Goal: Transaction & Acquisition: Purchase product/service

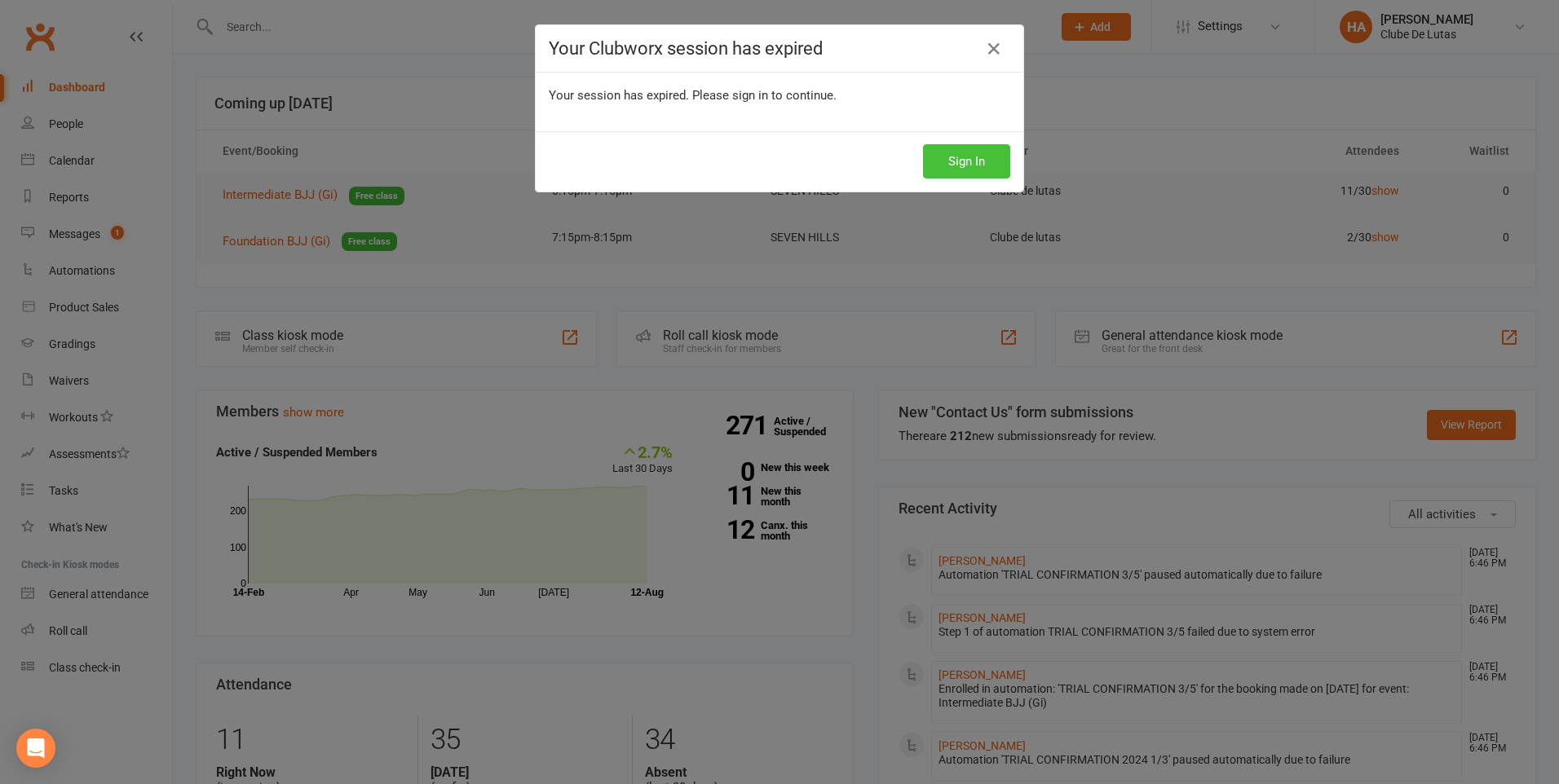
click at [981, 159] on button "Sign In" at bounding box center [967, 161] width 88 height 35
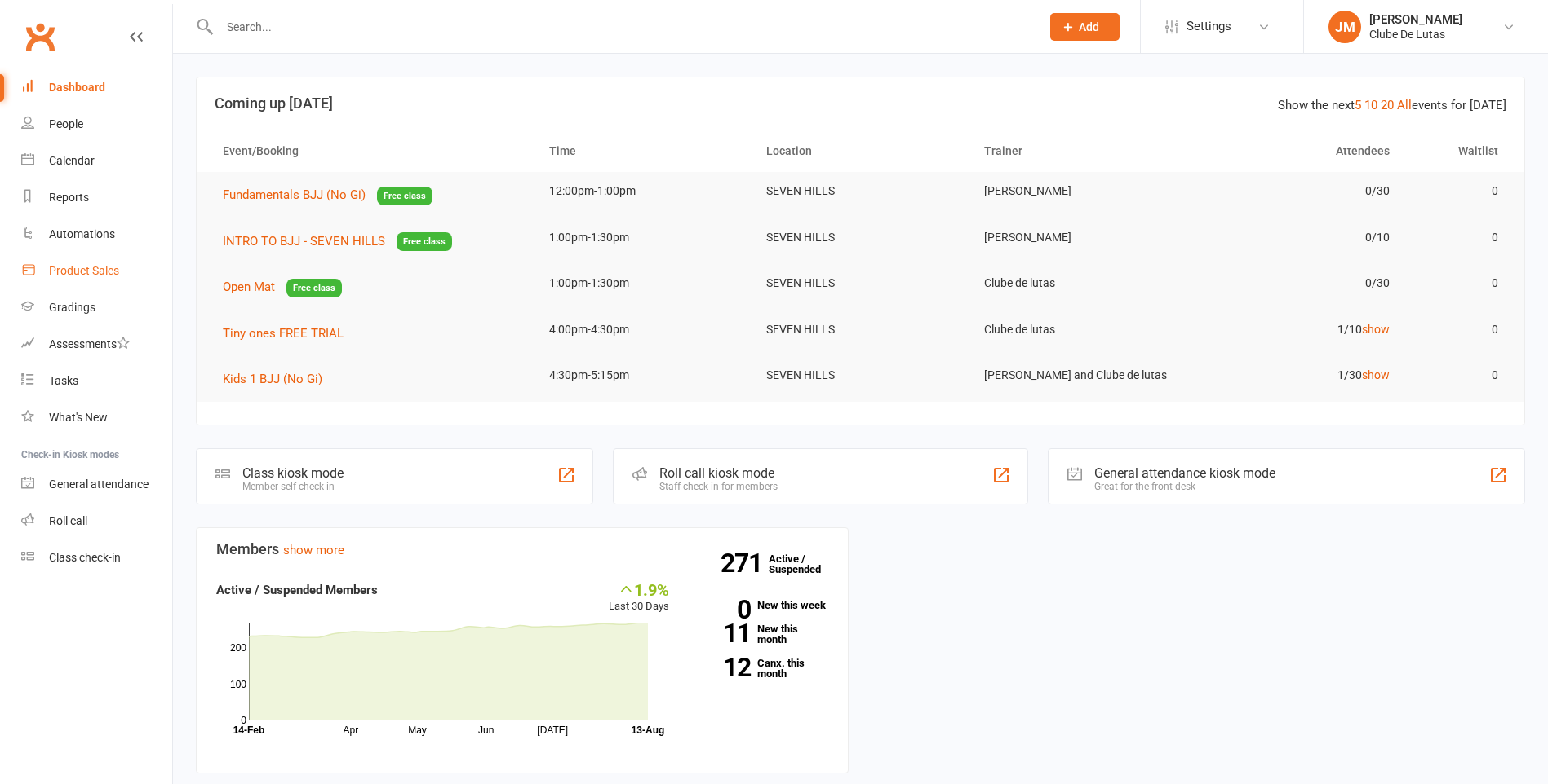
click at [118, 266] on div "Product Sales" at bounding box center [84, 271] width 70 height 13
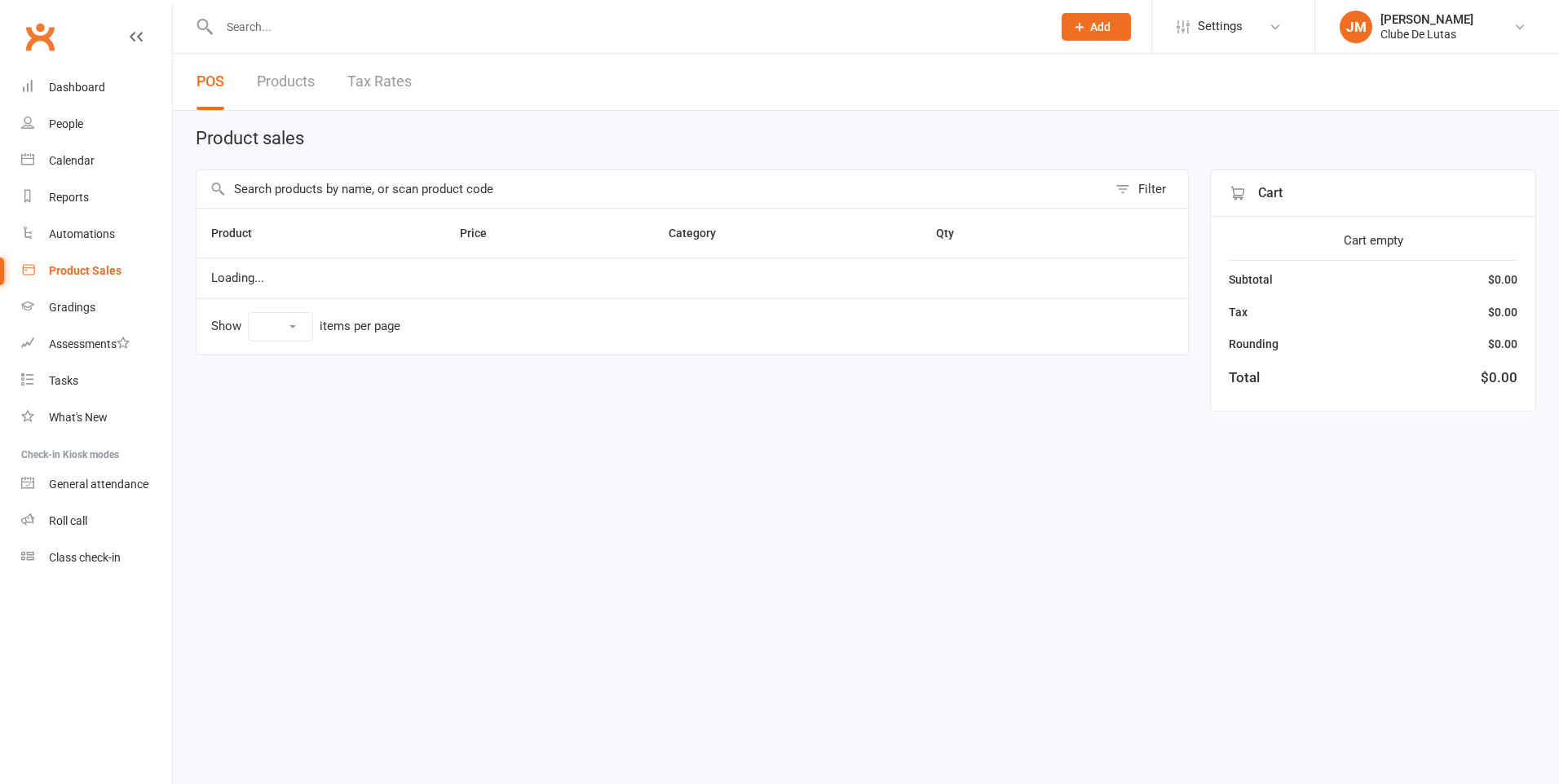
select select "10"
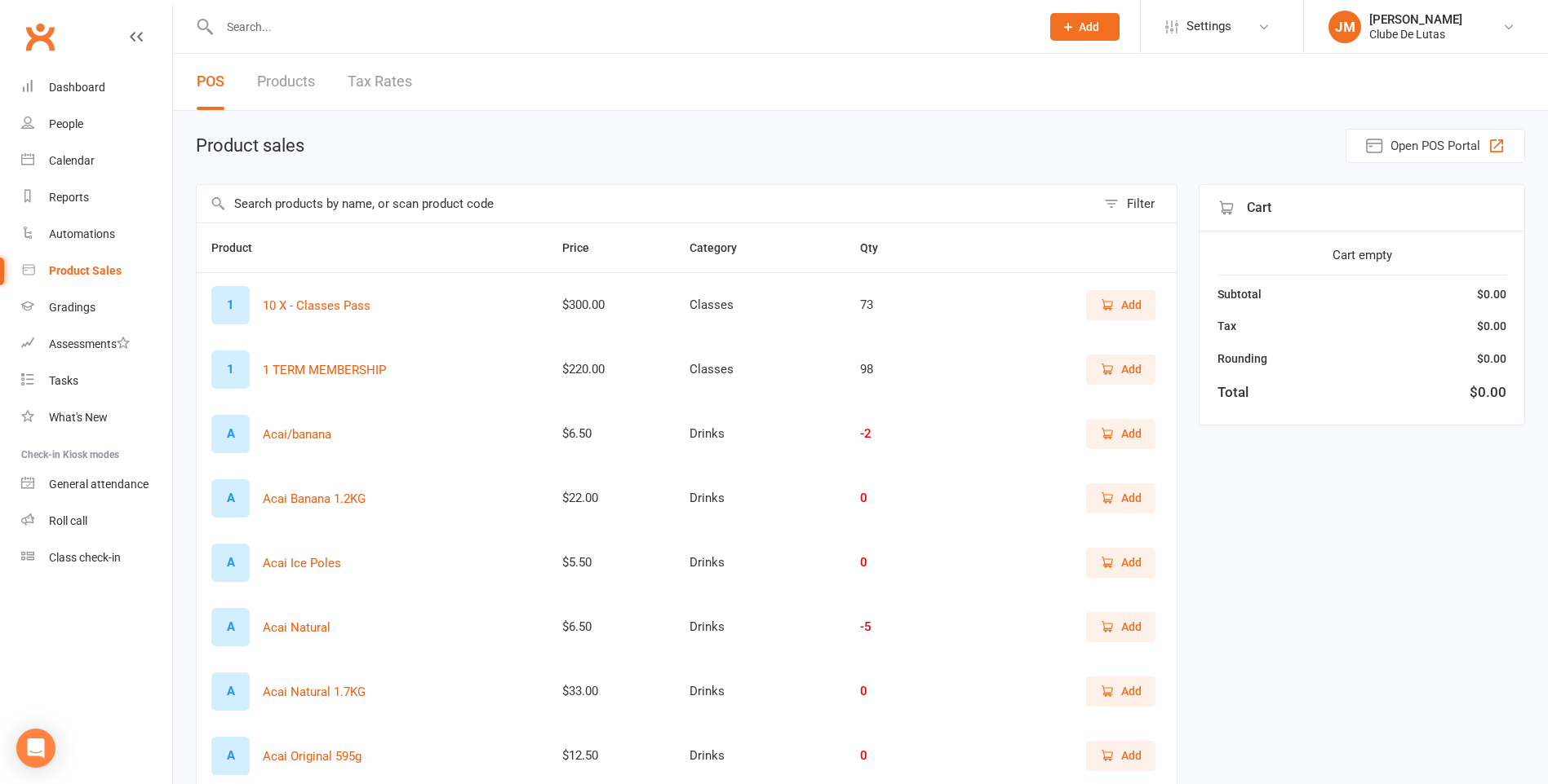
click at [354, 206] on input "text" at bounding box center [647, 203] width 899 height 37
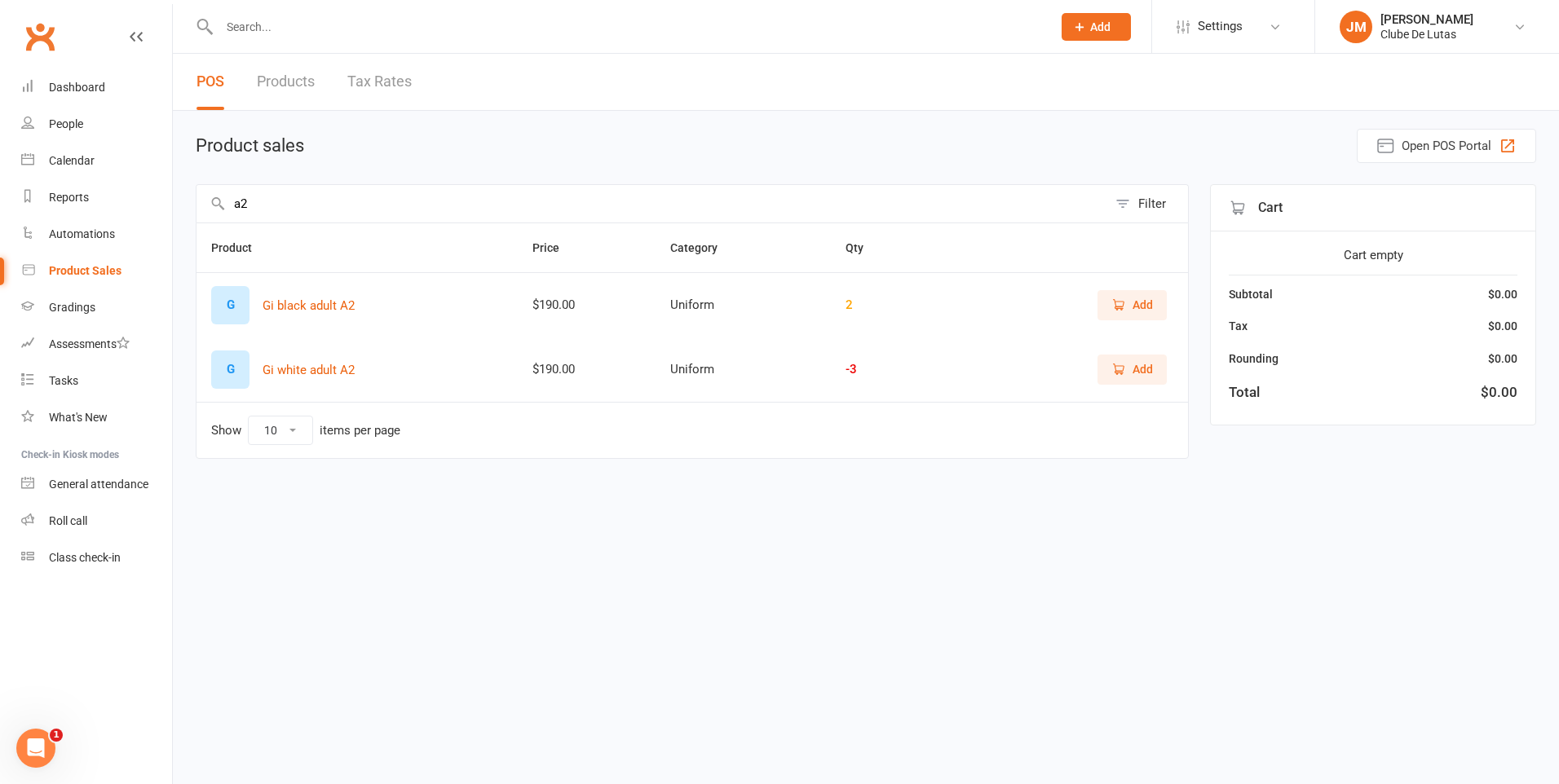
click at [1139, 378] on span "Add" at bounding box center [1142, 369] width 20 height 18
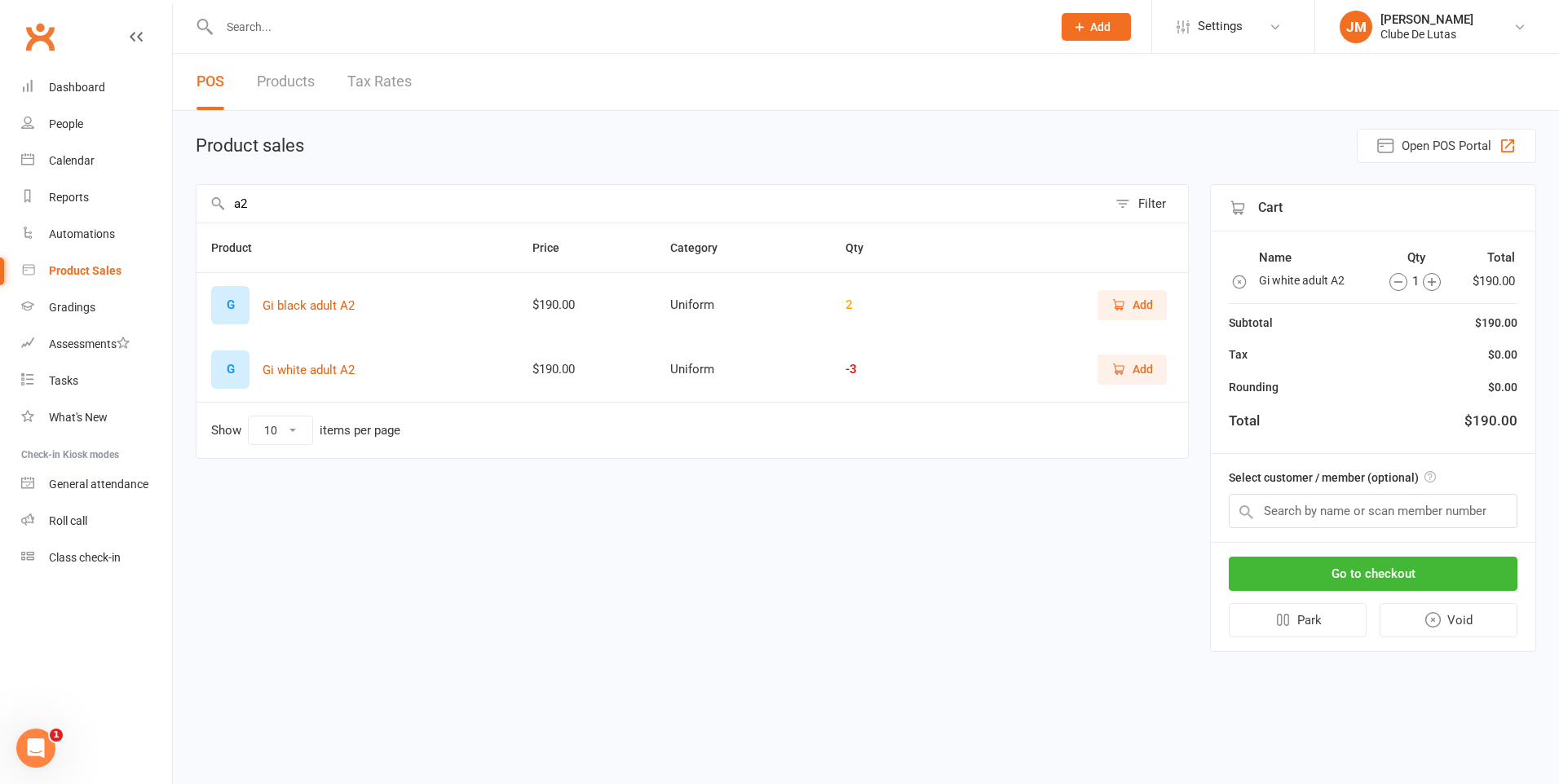
click at [263, 203] on input "a2" at bounding box center [652, 203] width 911 height 37
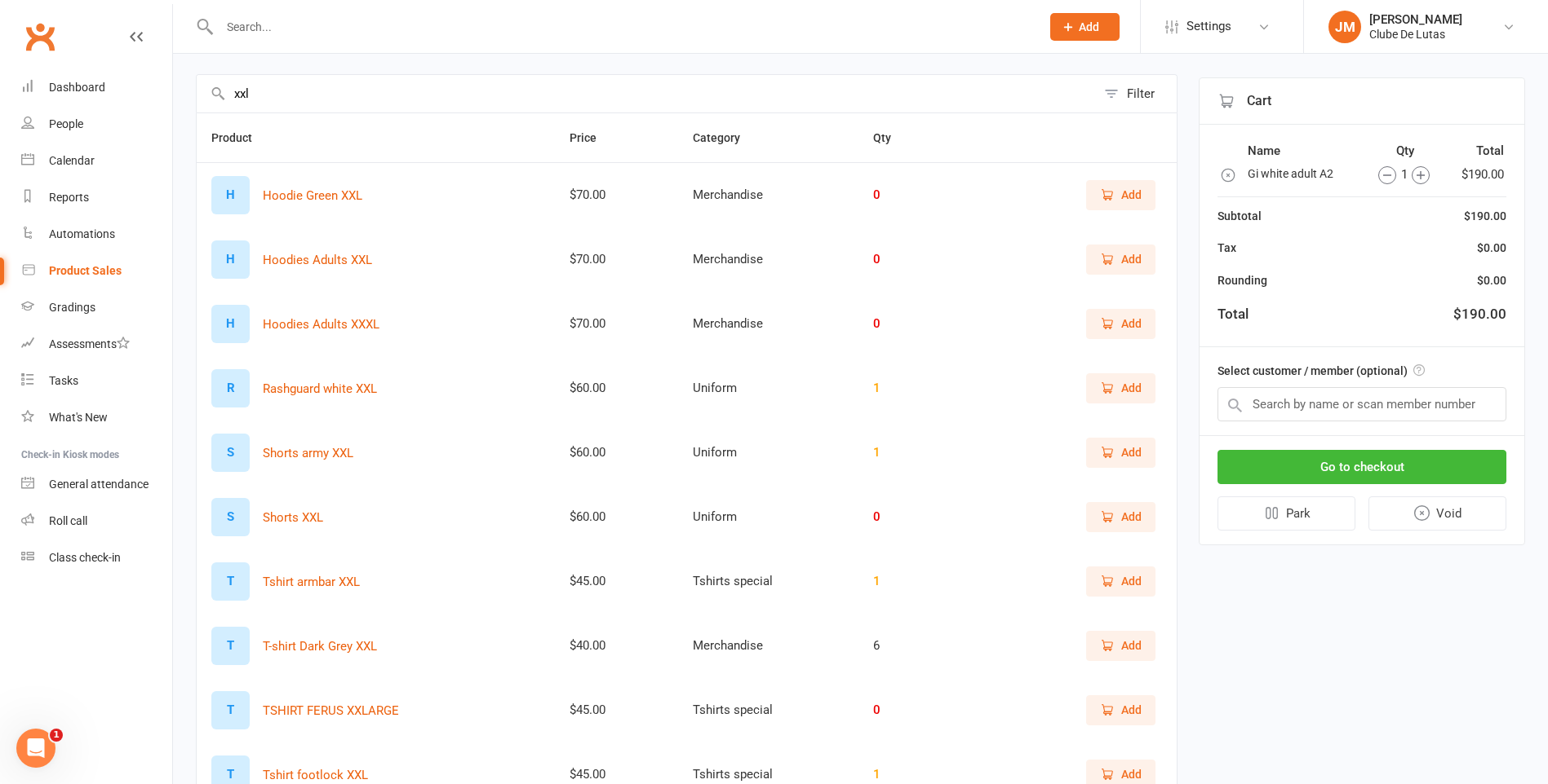
scroll to position [81, 0]
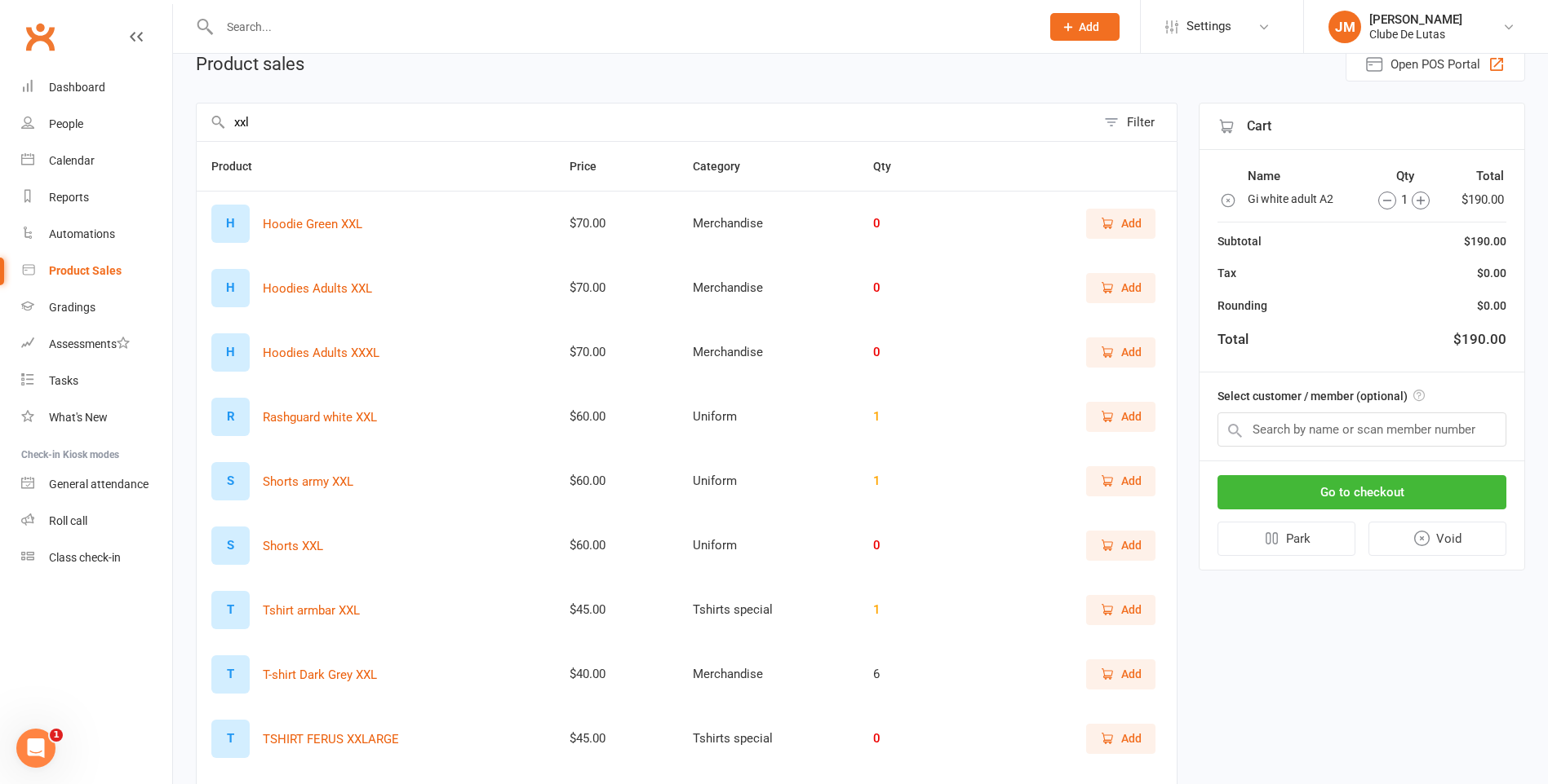
click at [275, 114] on input "xxl" at bounding box center [647, 122] width 899 height 37
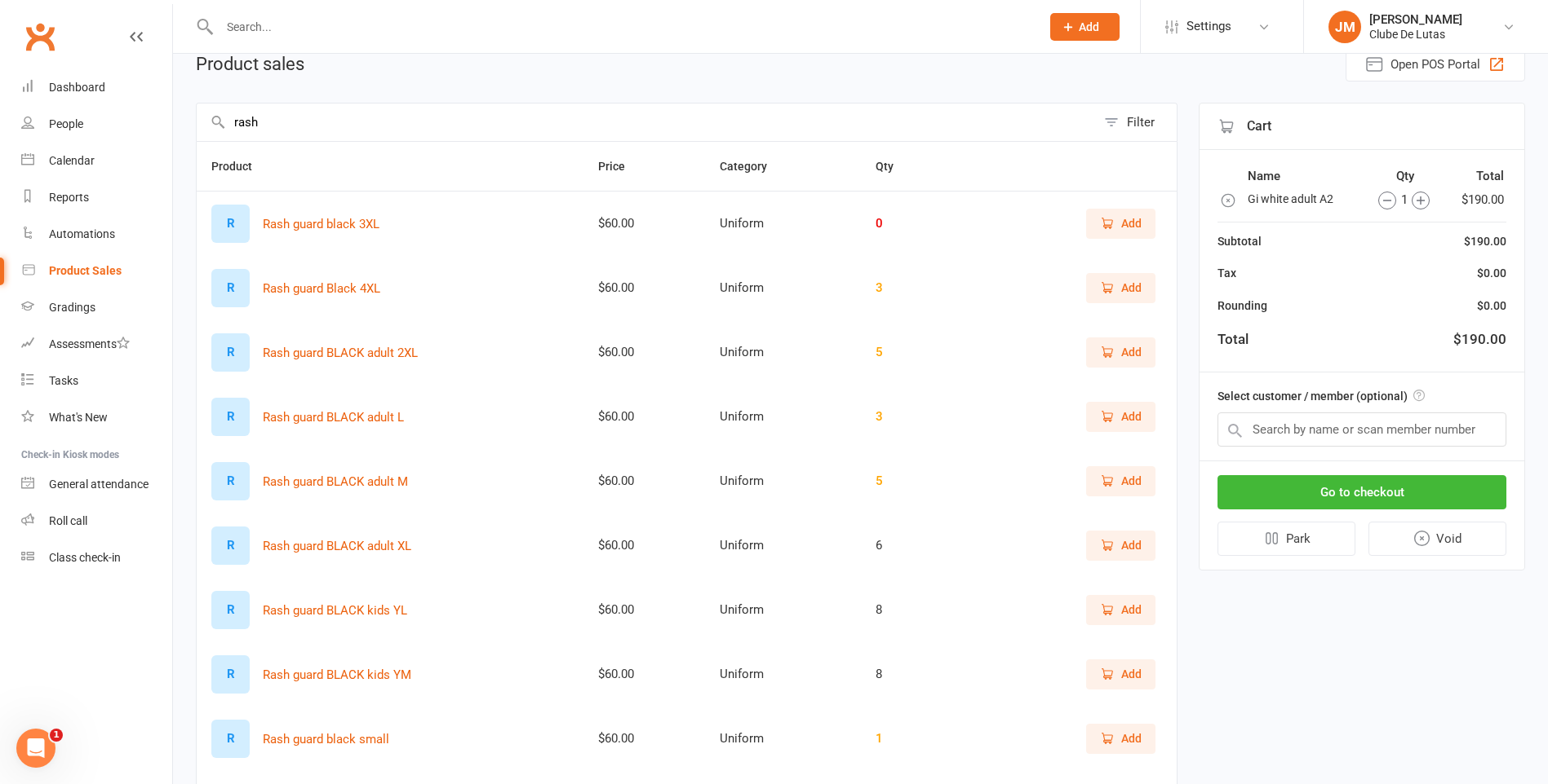
click at [1138, 349] on span "Add" at bounding box center [1131, 353] width 20 height 18
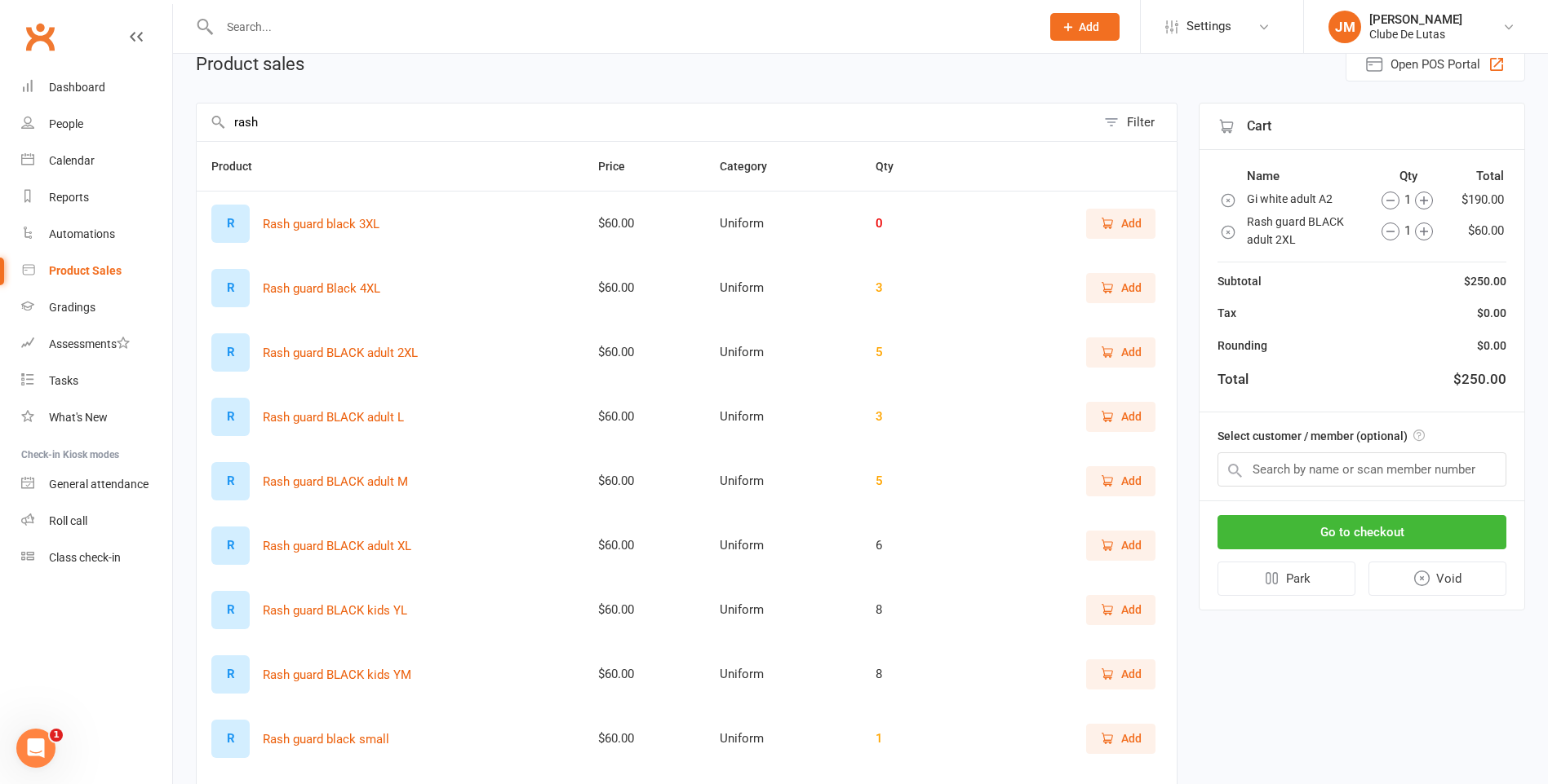
click at [331, 113] on input "rash" at bounding box center [647, 122] width 899 height 37
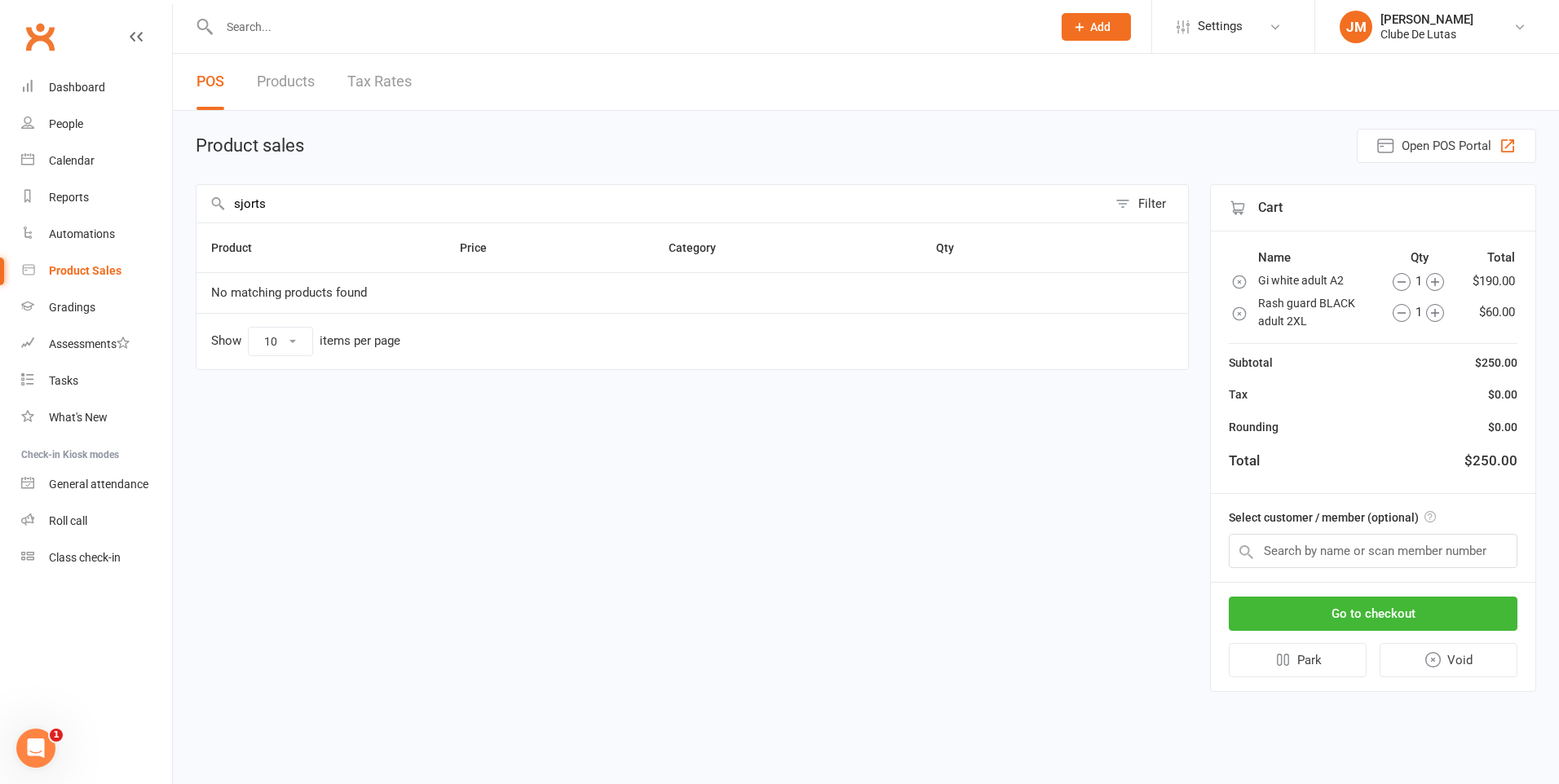
click at [244, 196] on input "sjorts" at bounding box center [652, 203] width 911 height 37
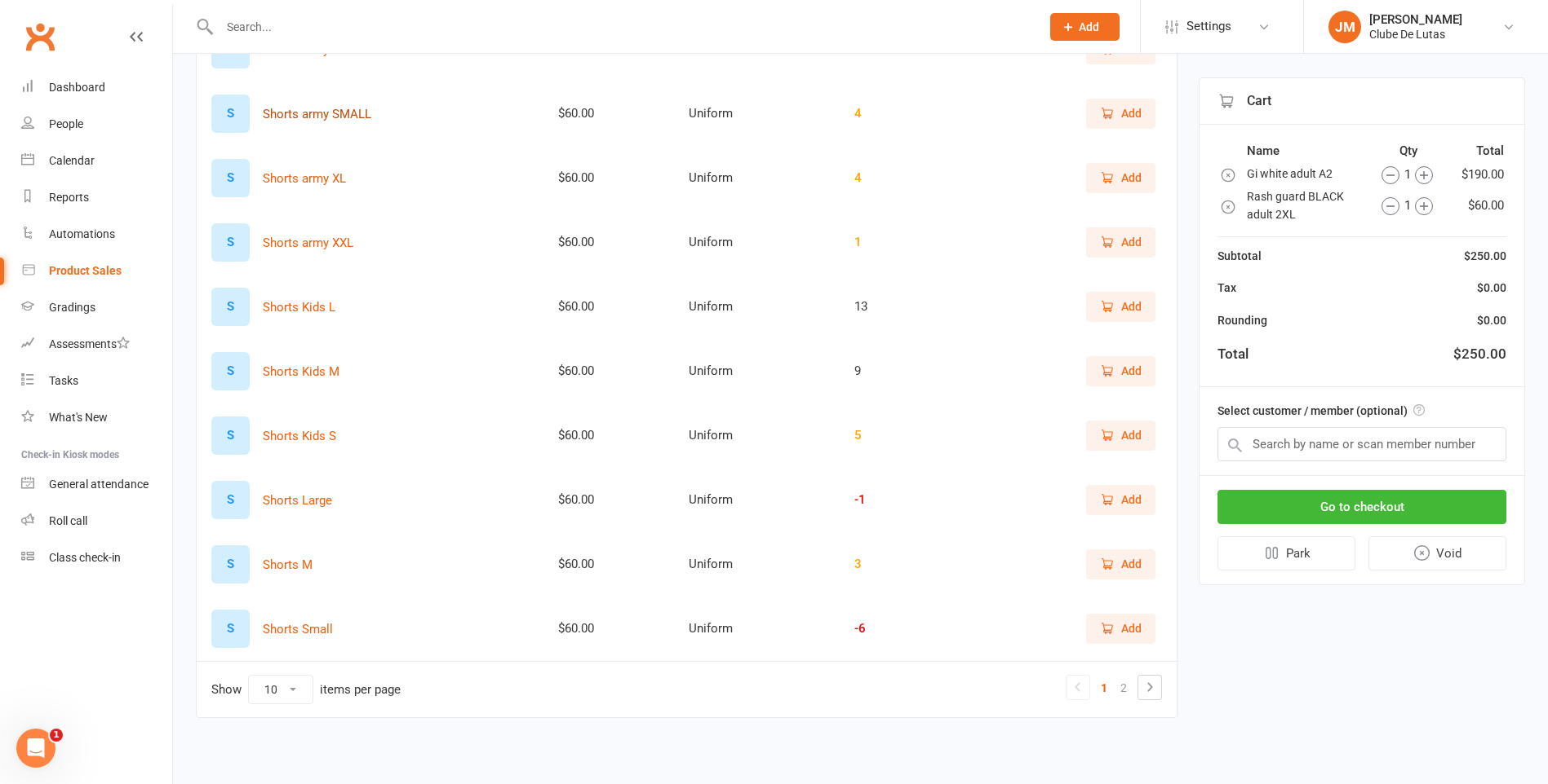
scroll to position [259, 0]
type input "shorts"
click at [1118, 499] on span "Add" at bounding box center [1121, 497] width 42 height 18
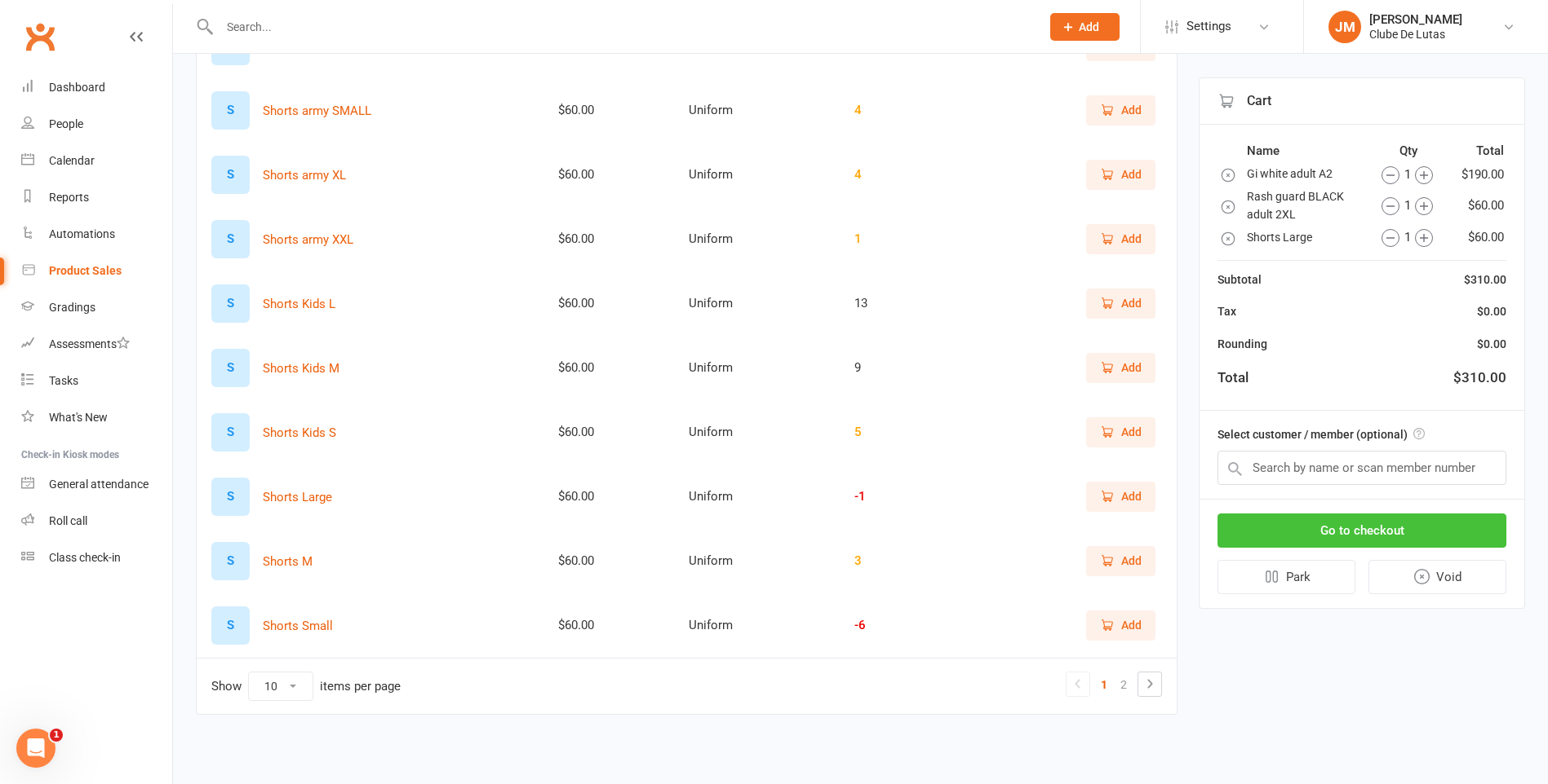
click at [1366, 530] on button "Go to checkout" at bounding box center [1362, 531] width 289 height 35
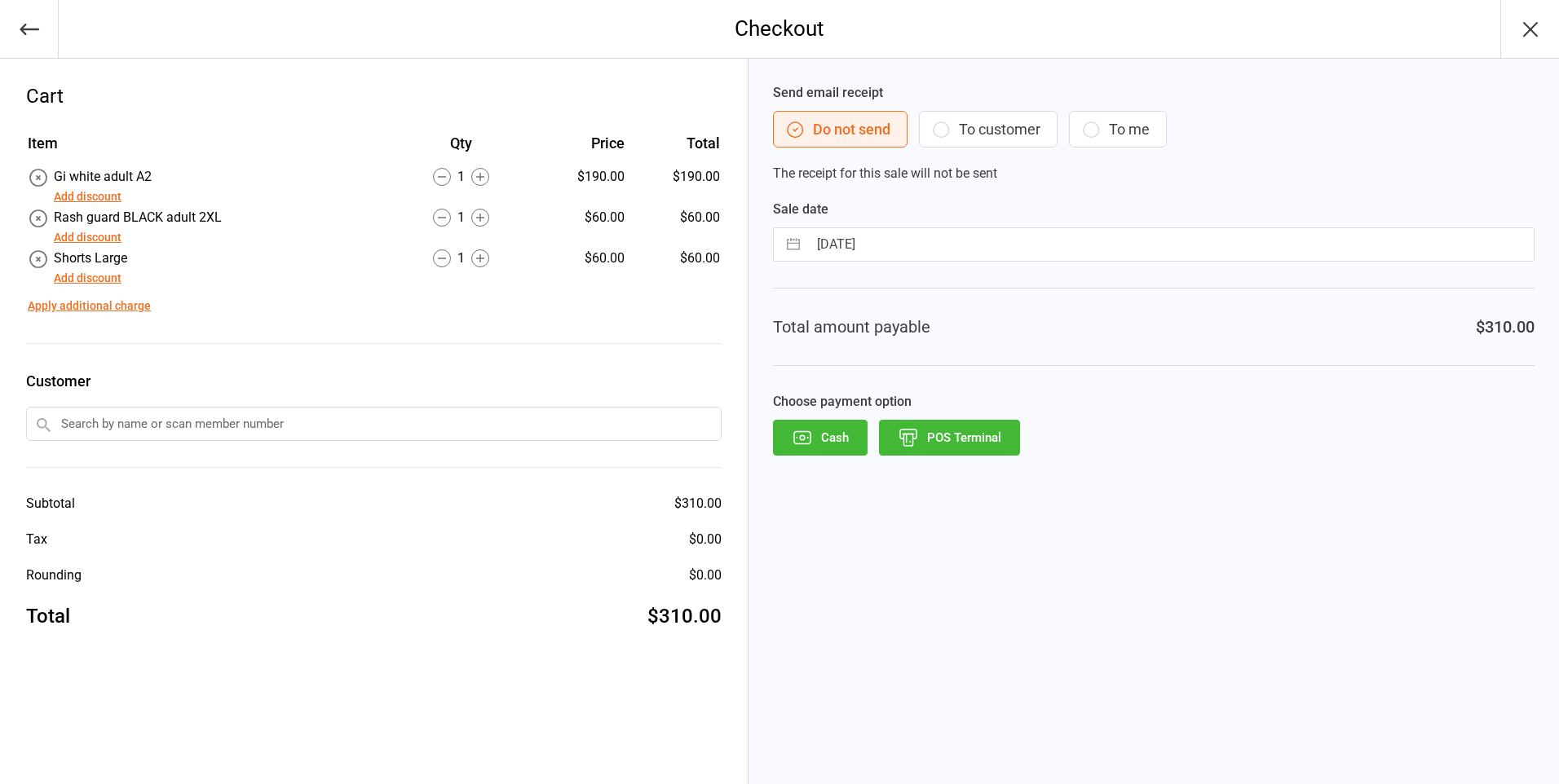
click at [931, 440] on button "POS Terminal" at bounding box center [949, 438] width 141 height 36
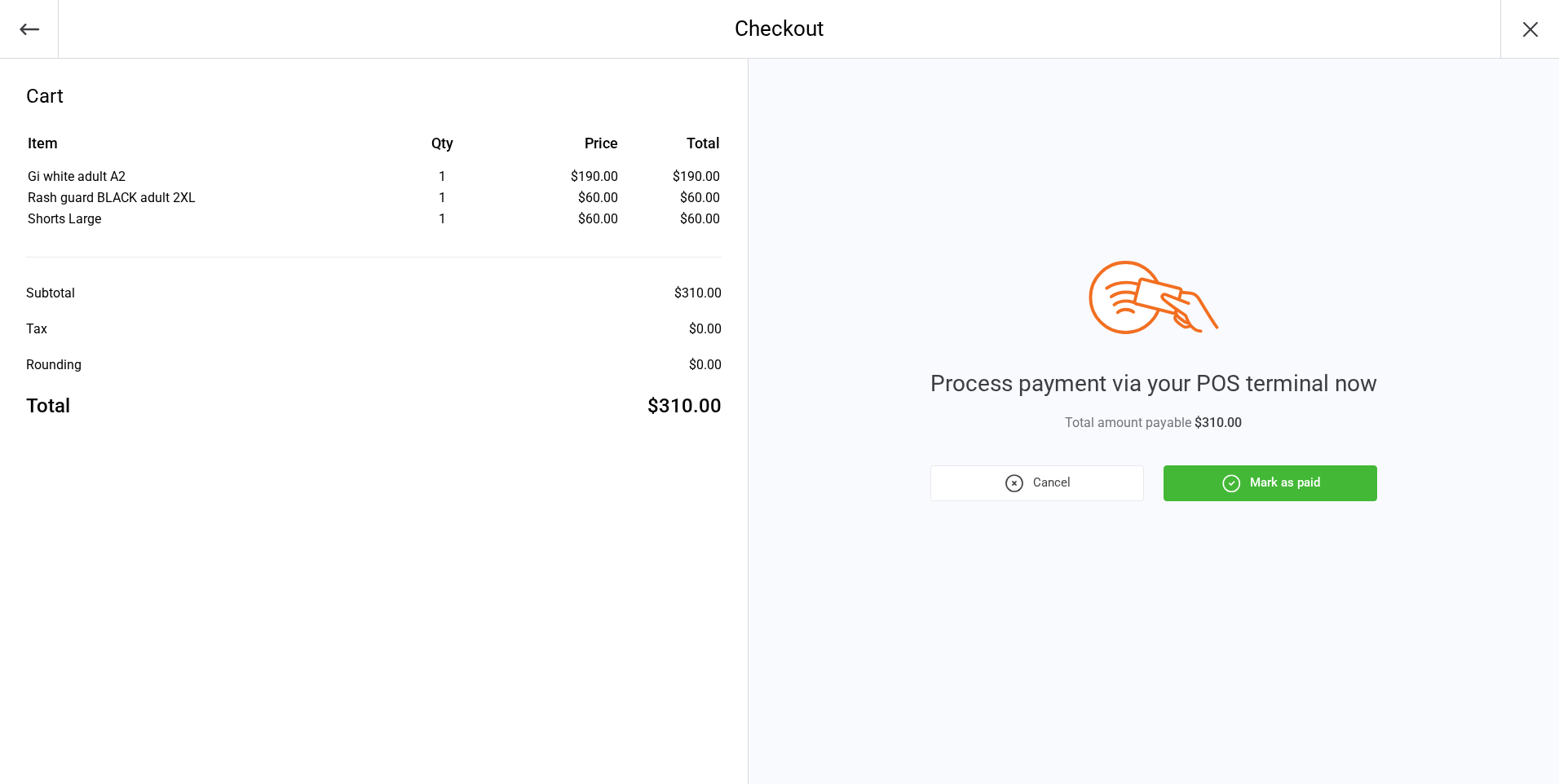
click at [1256, 486] on button "Mark as paid" at bounding box center [1270, 483] width 213 height 36
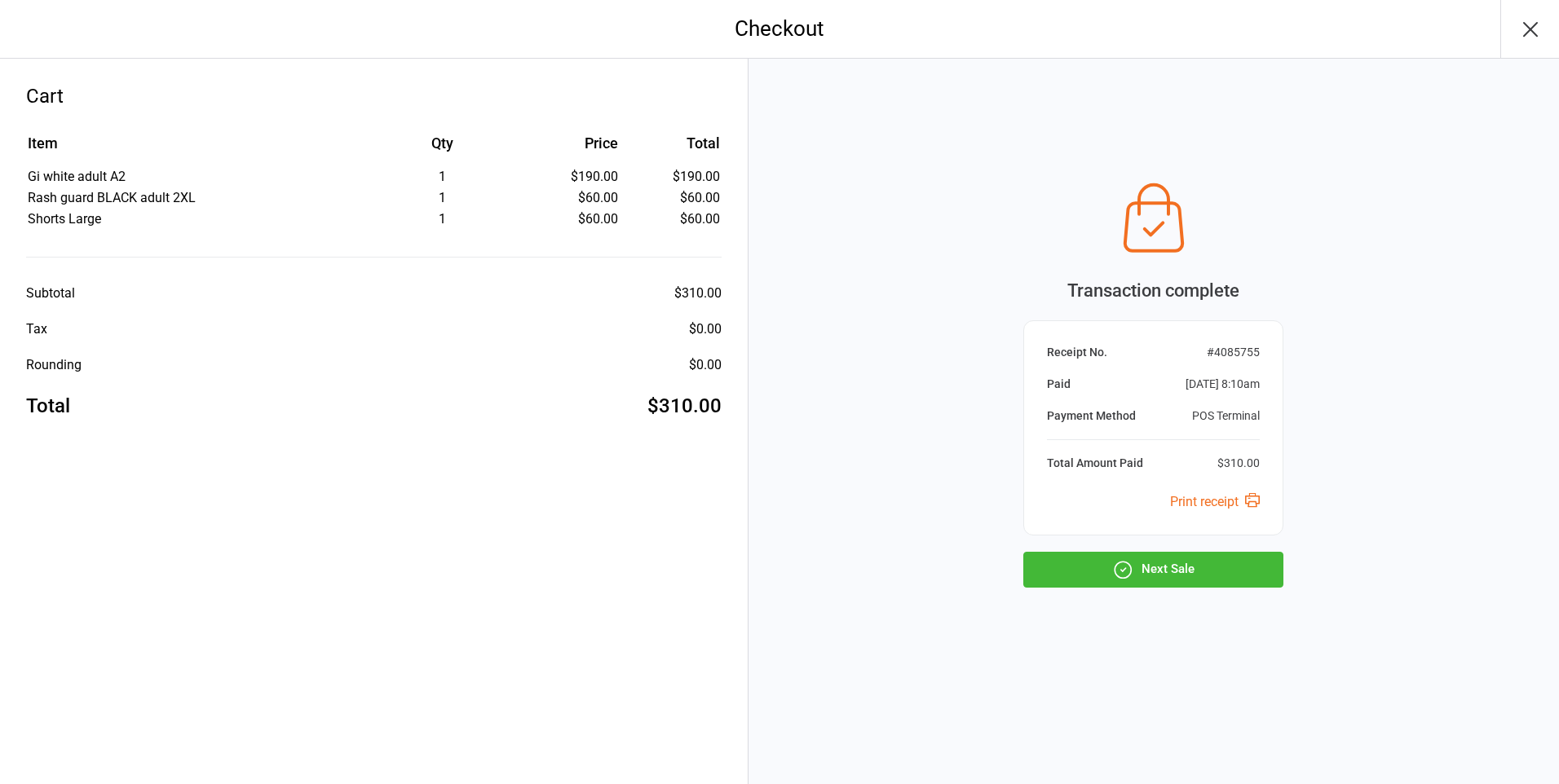
drag, startPoint x: 1180, startPoint y: 571, endPoint x: 1162, endPoint y: 565, distance: 19.0
click at [1162, 565] on button "Next Sale" at bounding box center [1153, 570] width 260 height 36
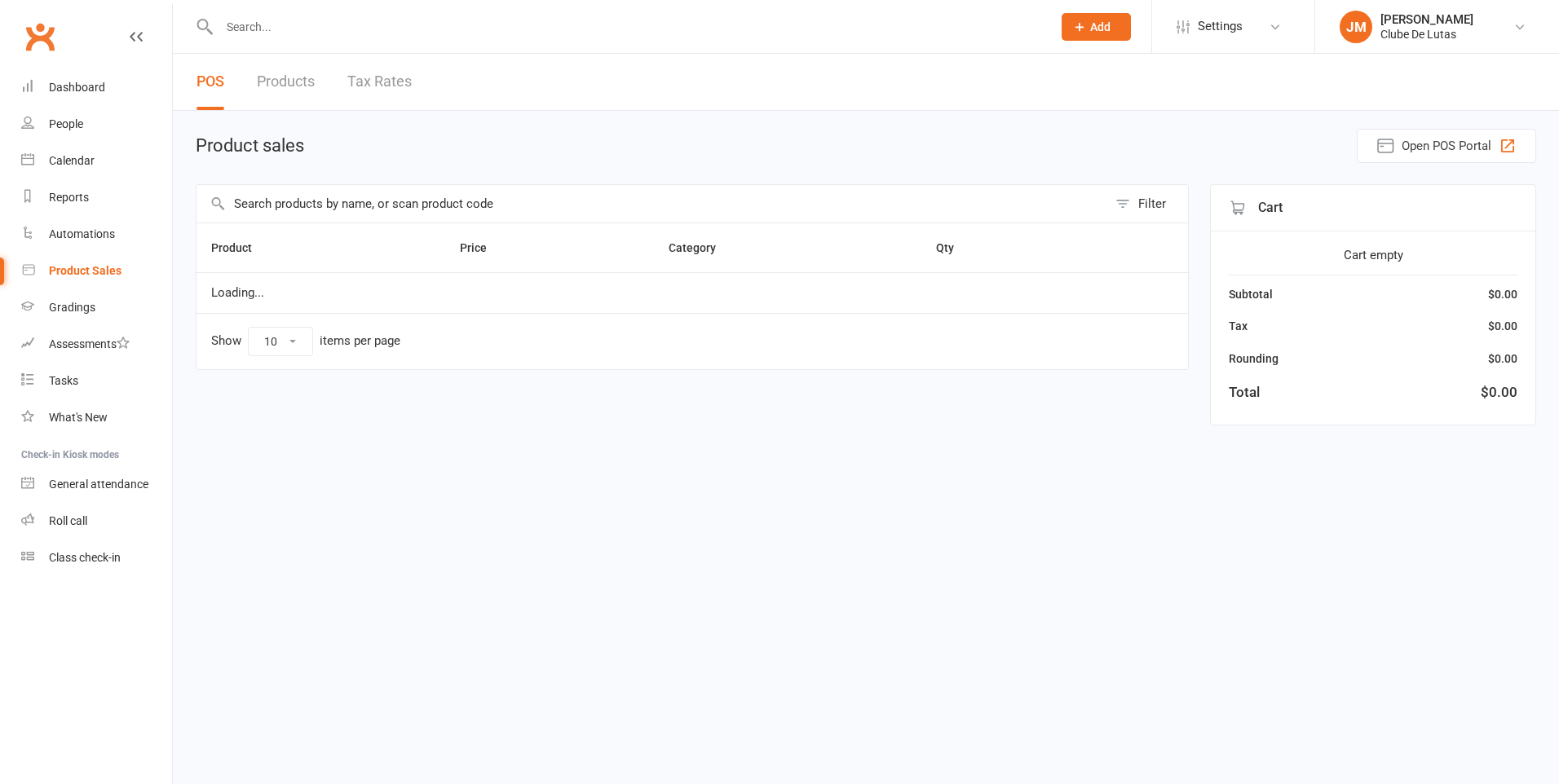
click at [60, 118] on div "People" at bounding box center [67, 124] width 35 height 13
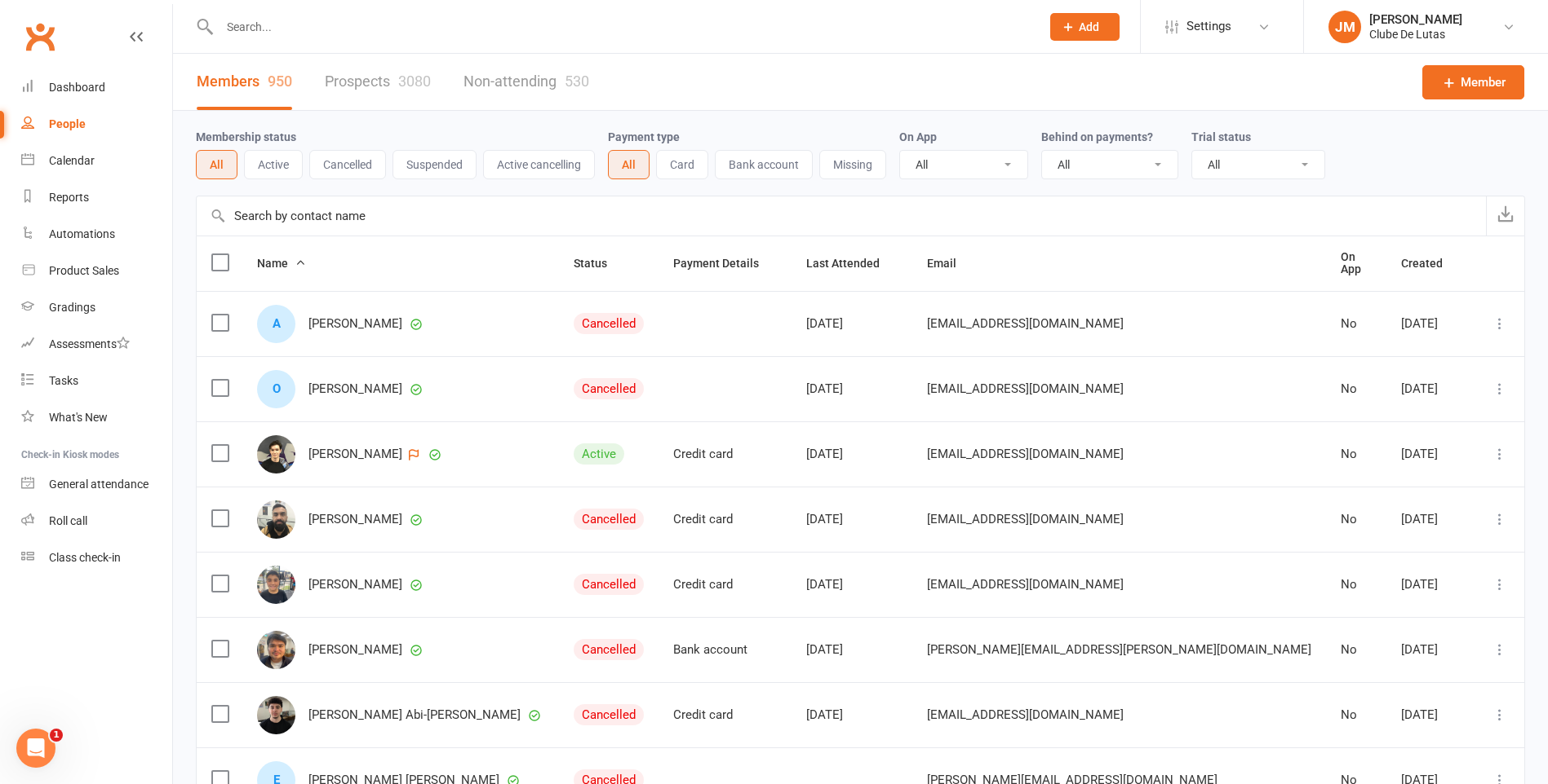
click at [368, 218] on input "text" at bounding box center [841, 216] width 1289 height 39
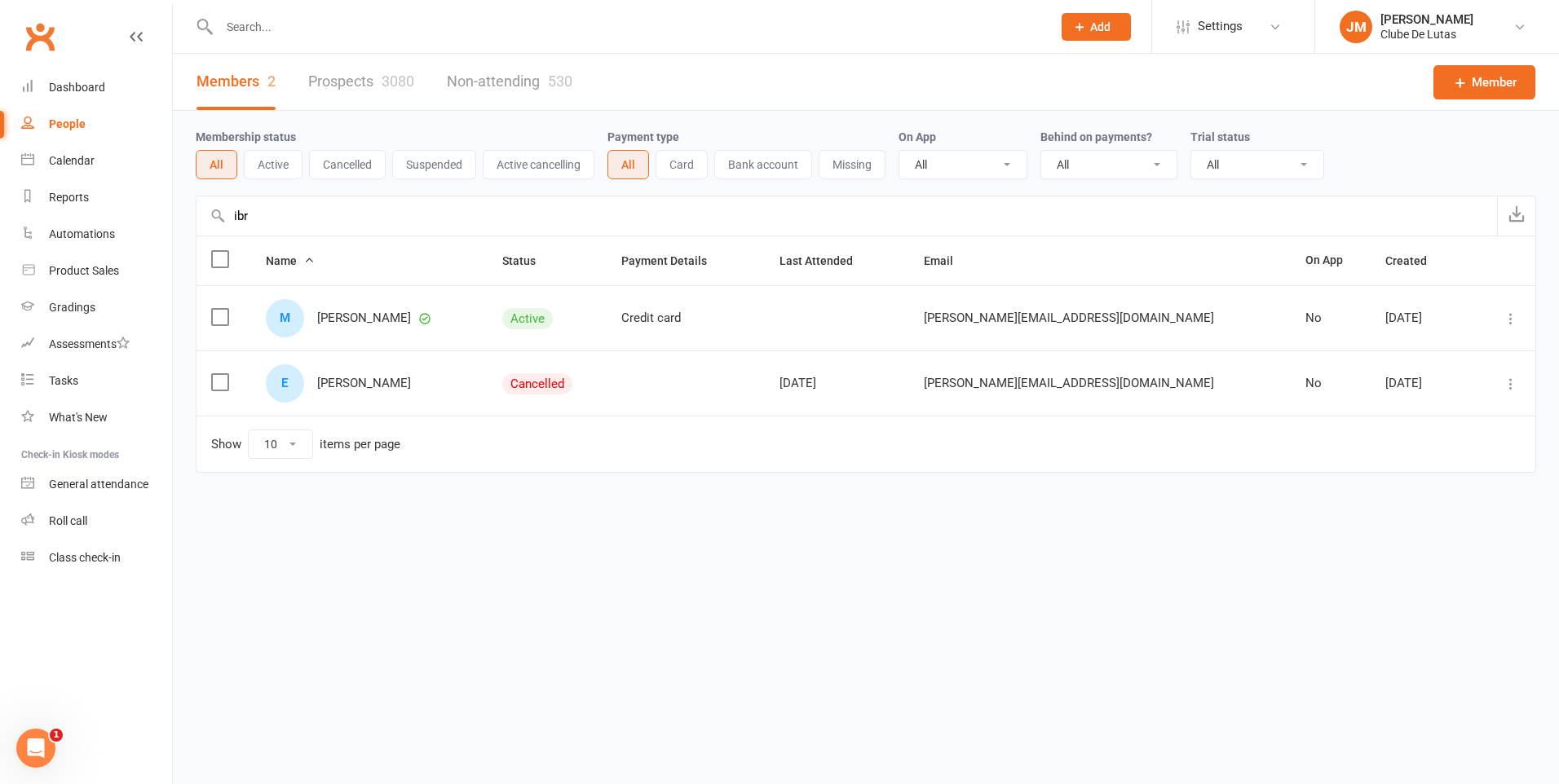
type input "ibr"
click at [282, 315] on div "M" at bounding box center [285, 318] width 38 height 38
click at [1504, 325] on icon at bounding box center [1512, 319] width 16 height 16
click at [1223, 312] on td "[PERSON_NAME][EMAIL_ADDRESS][DOMAIN_NAME]" at bounding box center [1100, 318] width 382 height 66
click at [1492, 36] on link "[PERSON_NAME] Clube [PERSON_NAME]" at bounding box center [1438, 27] width 195 height 33
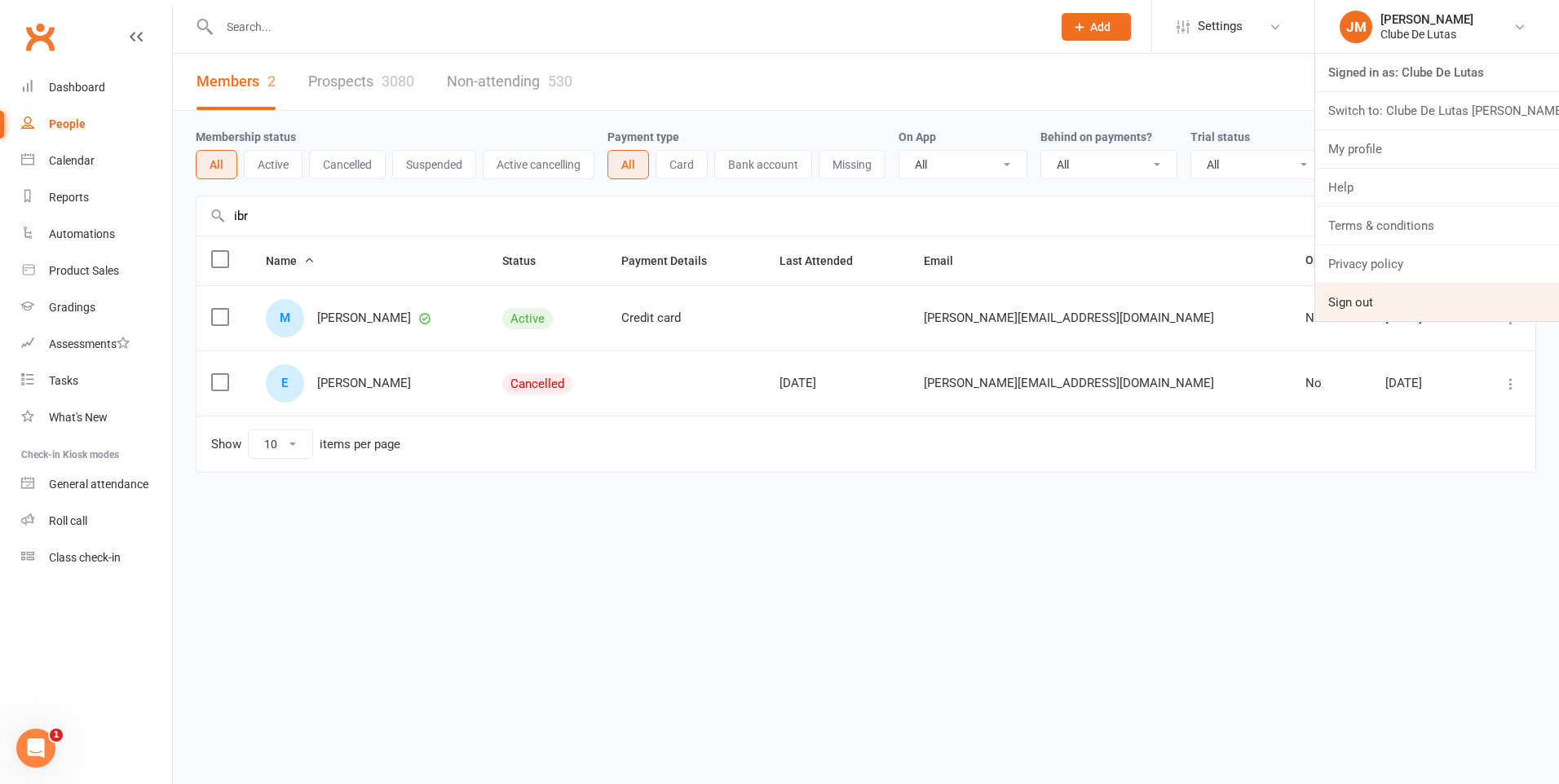
click at [1423, 311] on link "Sign out" at bounding box center [1437, 302] width 243 height 37
